Goal: Obtain resource: Obtain resource

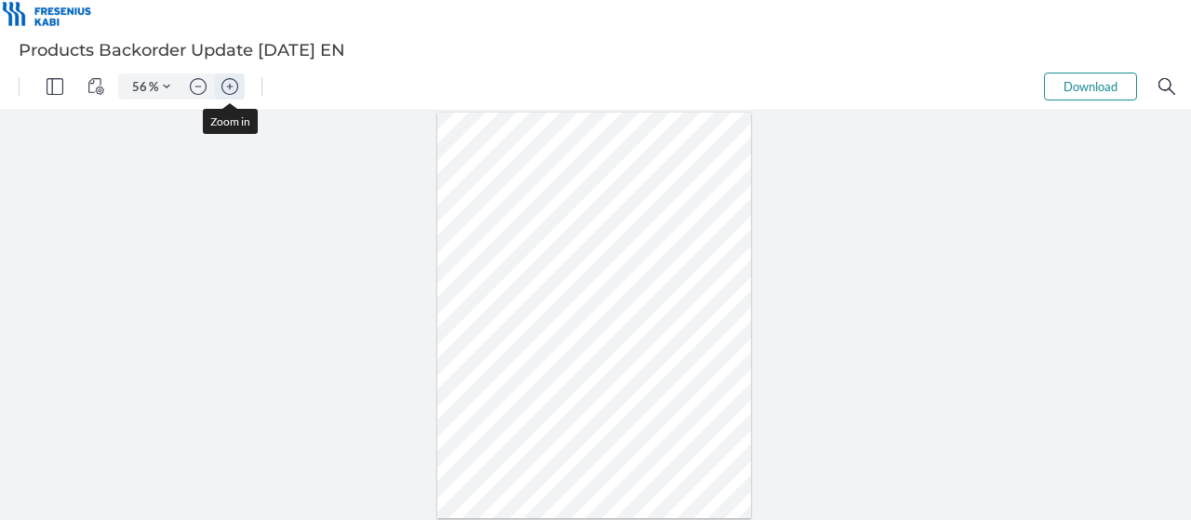
click at [232, 81] on img "Zoom in" at bounding box center [230, 86] width 17 height 17
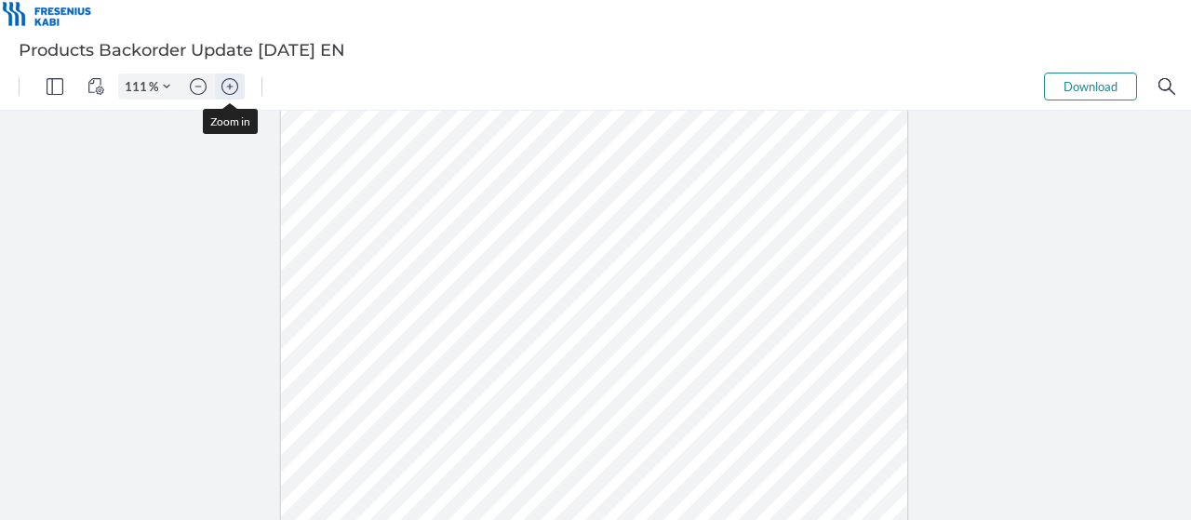
click at [232, 81] on img "Zoom in" at bounding box center [230, 86] width 17 height 17
type input "161"
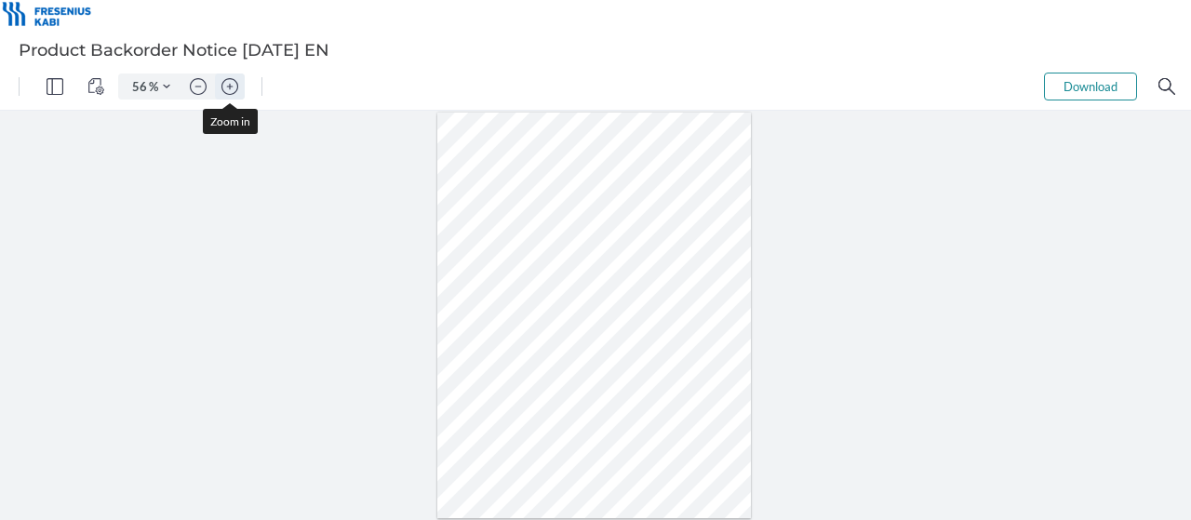
click at [233, 85] on img "Zoom in" at bounding box center [230, 86] width 17 height 17
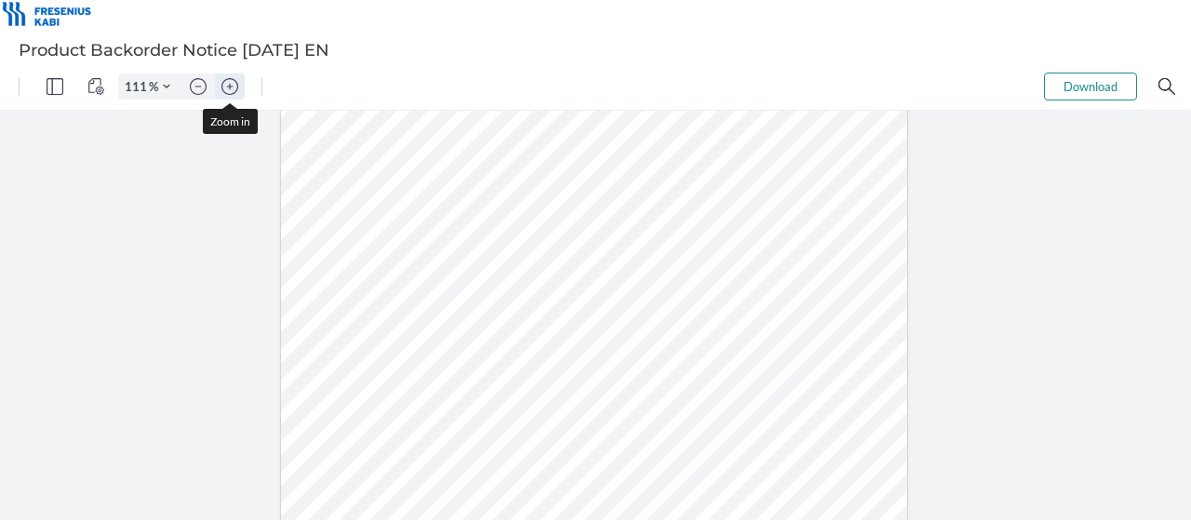
click at [233, 85] on img "Zoom in" at bounding box center [230, 86] width 17 height 17
type input "161"
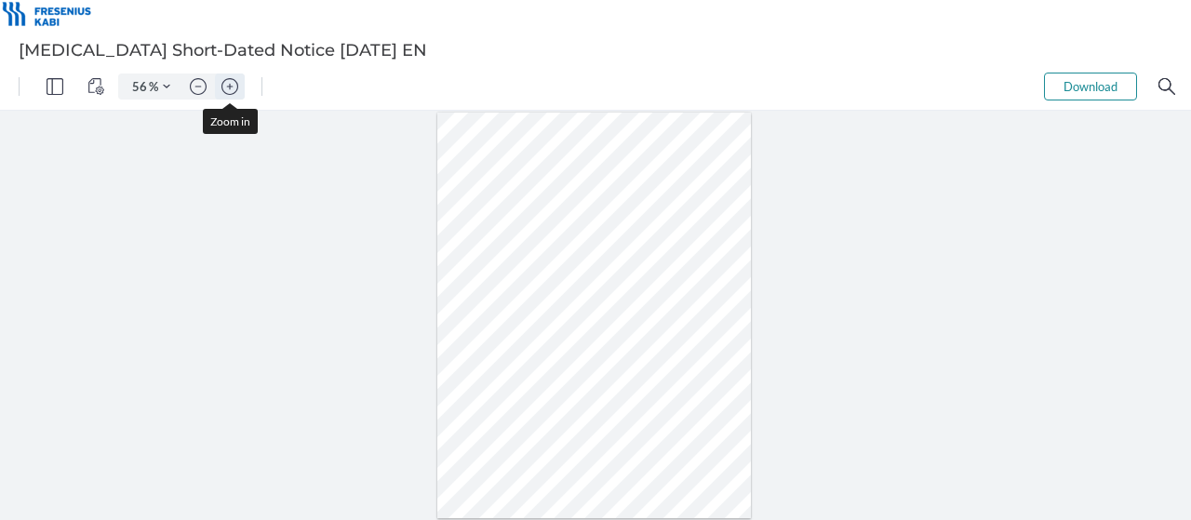
click at [233, 84] on img "Zoom in" at bounding box center [230, 86] width 17 height 17
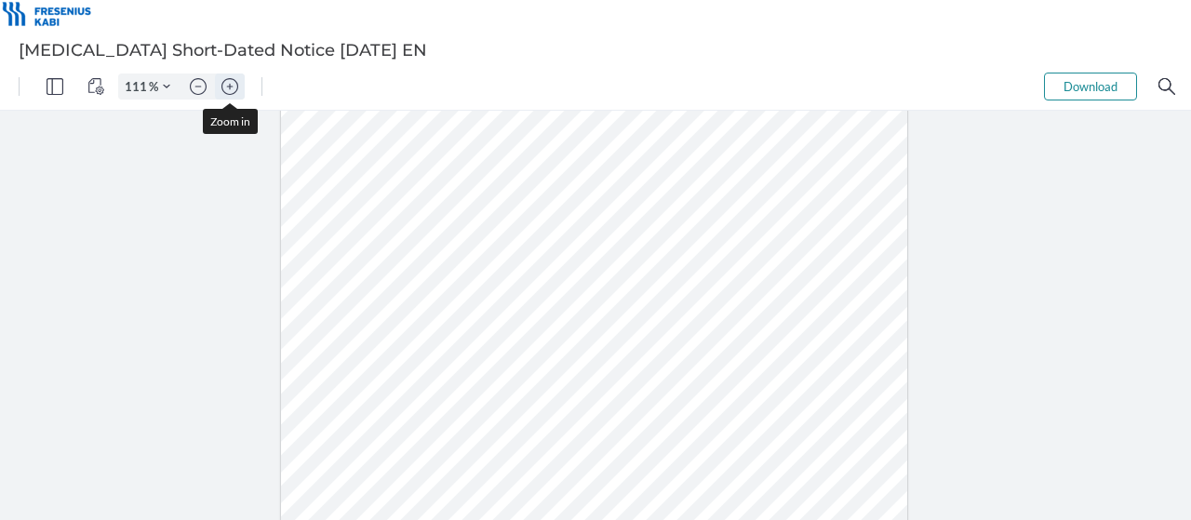
click at [233, 84] on img "Zoom in" at bounding box center [230, 86] width 17 height 17
type input "161"
